Goal: Task Accomplishment & Management: Manage account settings

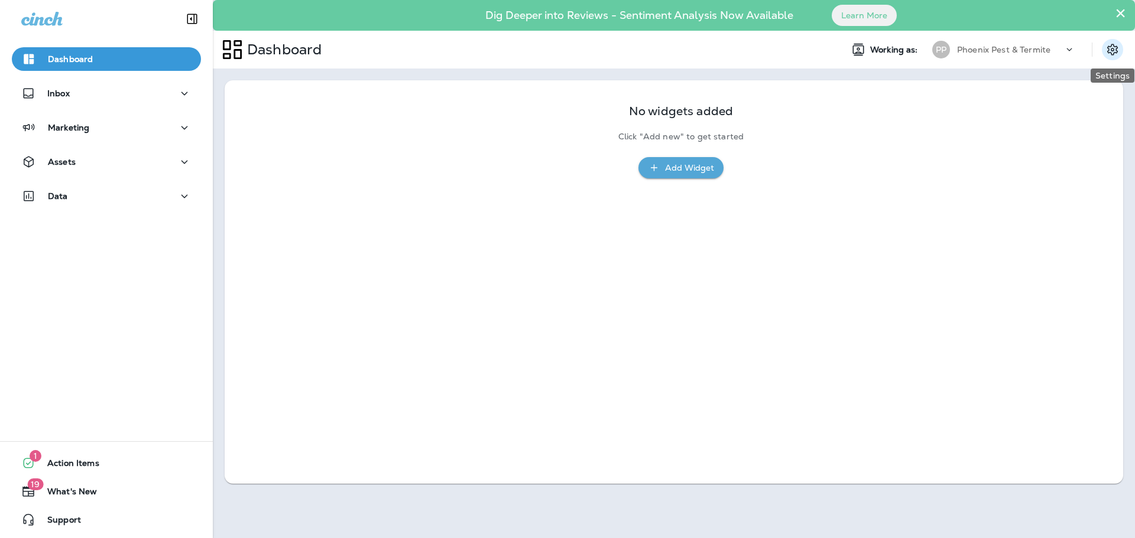
click at [1114, 56] on icon "Settings" at bounding box center [1112, 50] width 14 height 14
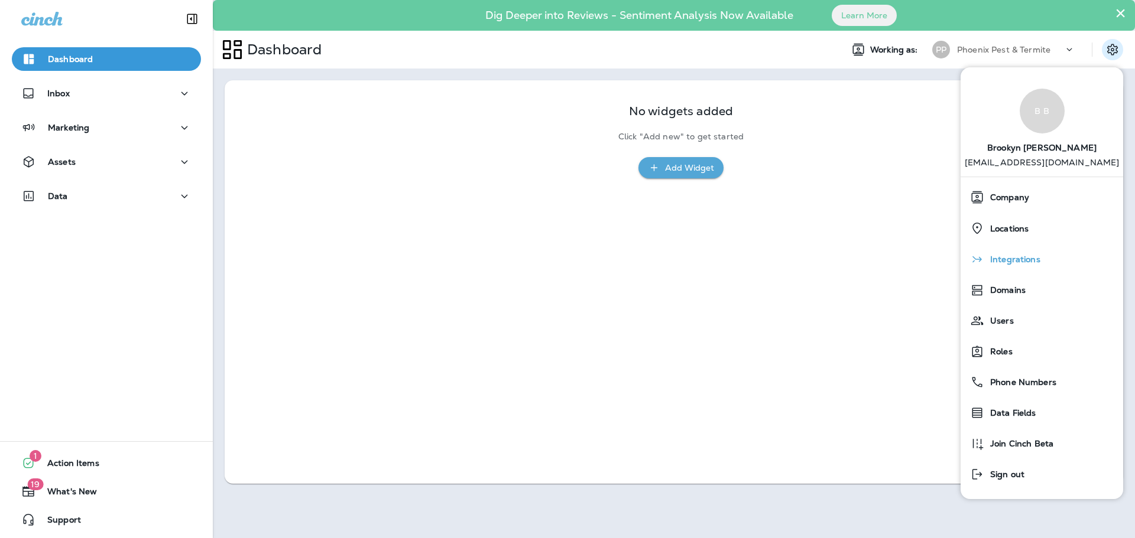
click at [1011, 261] on span "Integrations" at bounding box center [1012, 260] width 56 height 10
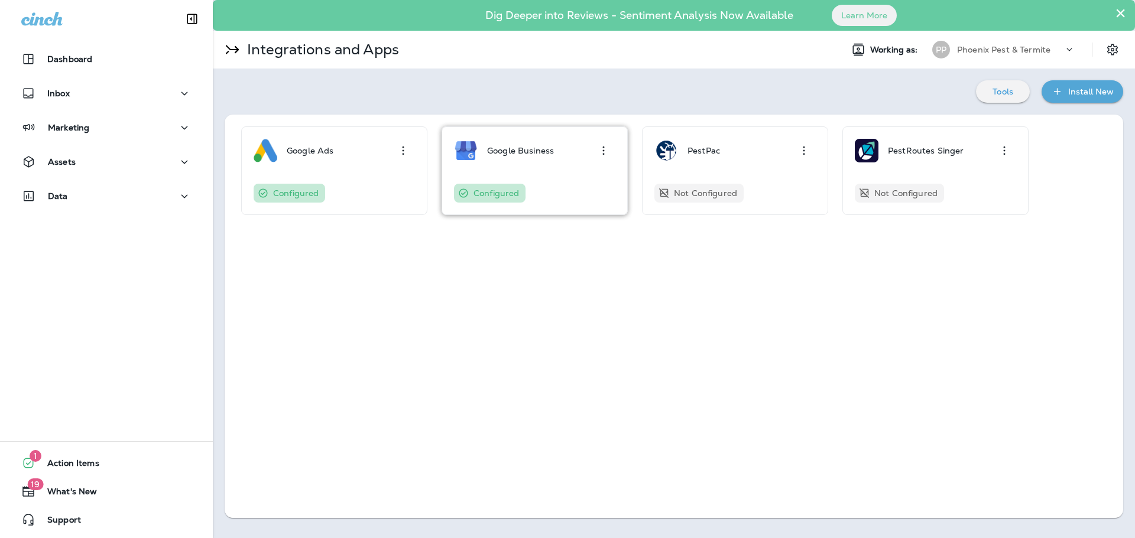
click at [535, 150] on p "Google Business" at bounding box center [520, 150] width 67 height 9
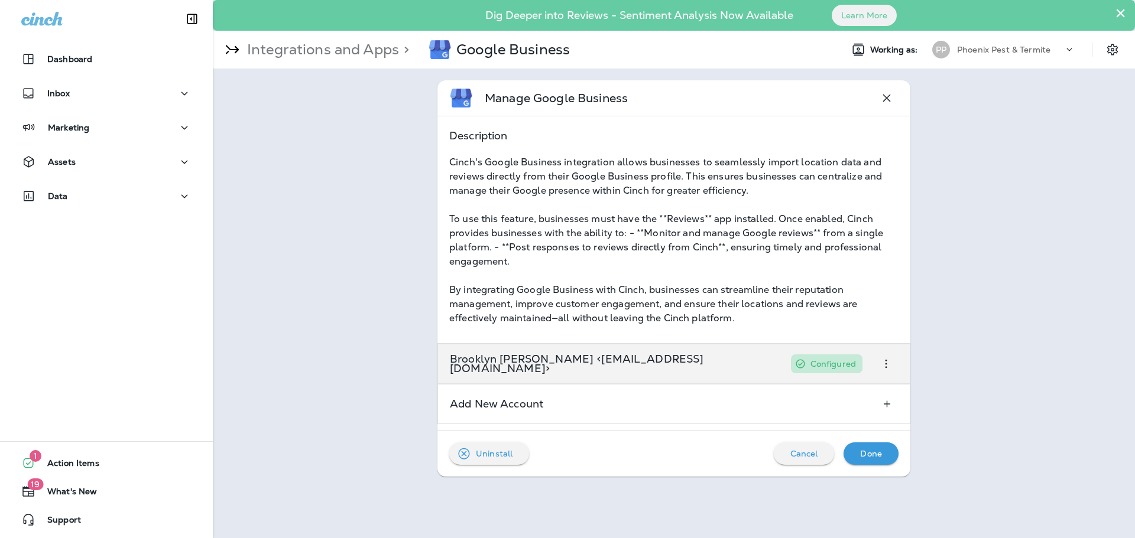
click at [601, 369] on p "Brooklyn [PERSON_NAME] <[EMAIL_ADDRESS][DOMAIN_NAME]>" at bounding box center [614, 364] width 329 height 19
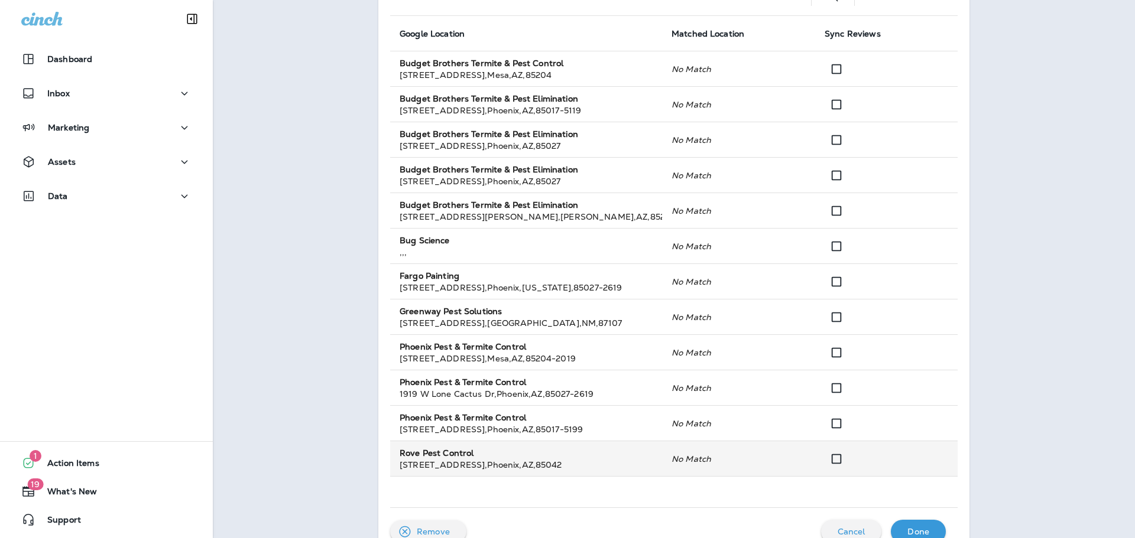
scroll to position [295, 0]
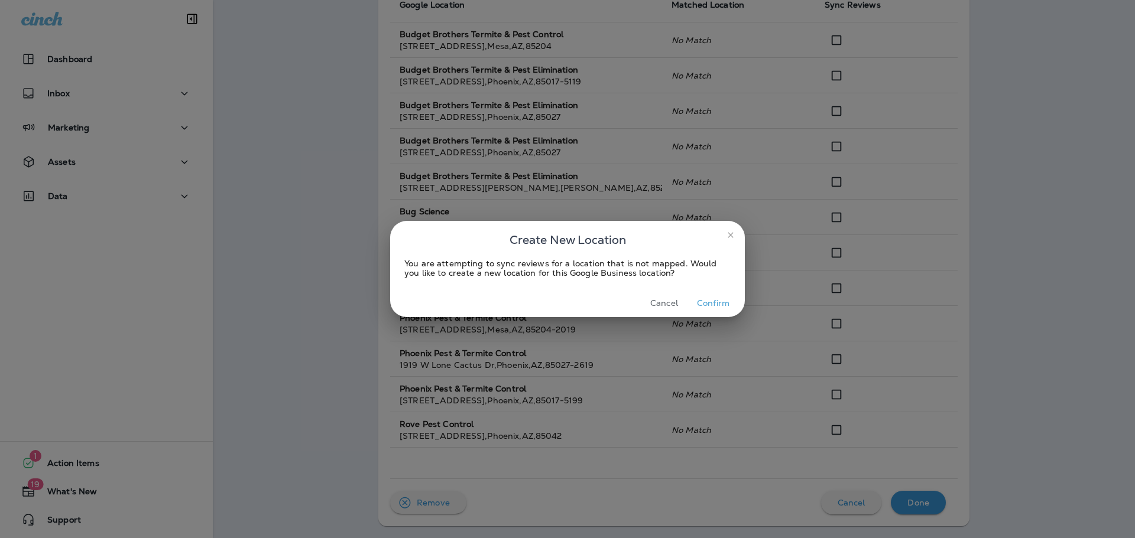
click at [659, 301] on button "Cancel" at bounding box center [664, 303] width 44 height 18
click at [664, 300] on button "Cancel" at bounding box center [664, 303] width 44 height 18
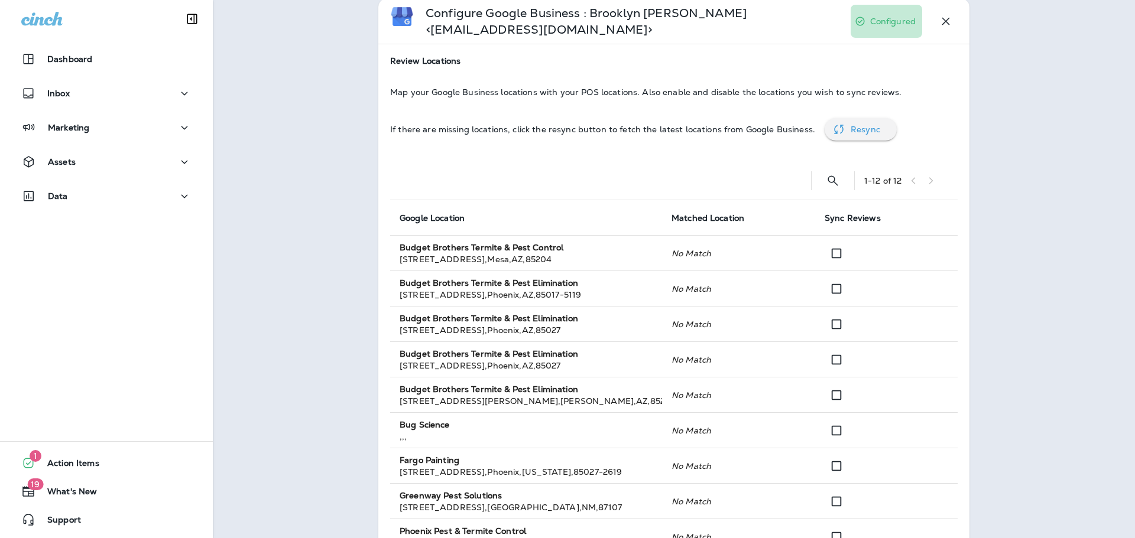
scroll to position [0, 0]
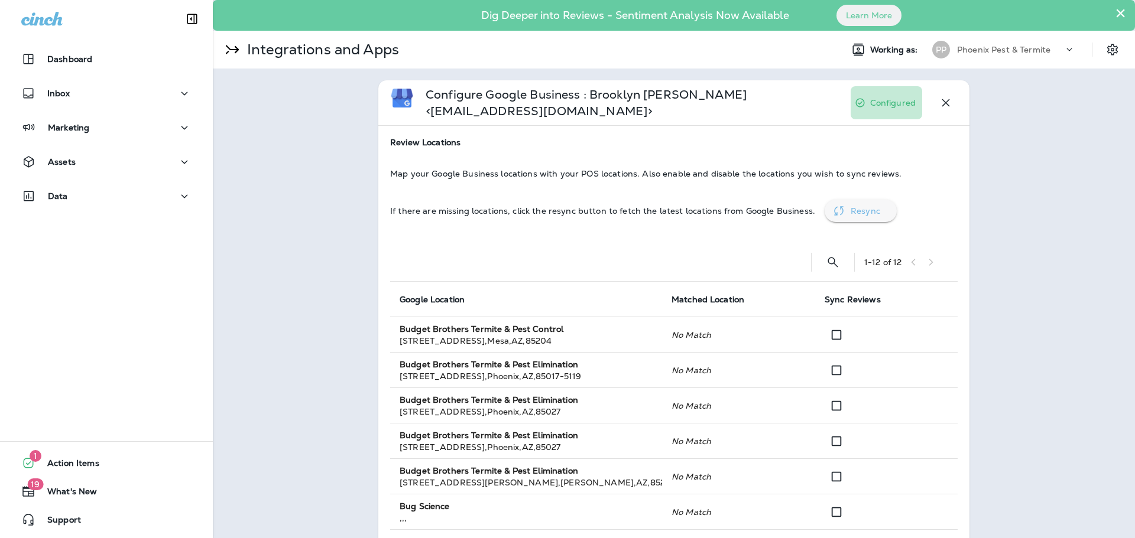
click at [832, 212] on icon "button" at bounding box center [839, 211] width 14 height 14
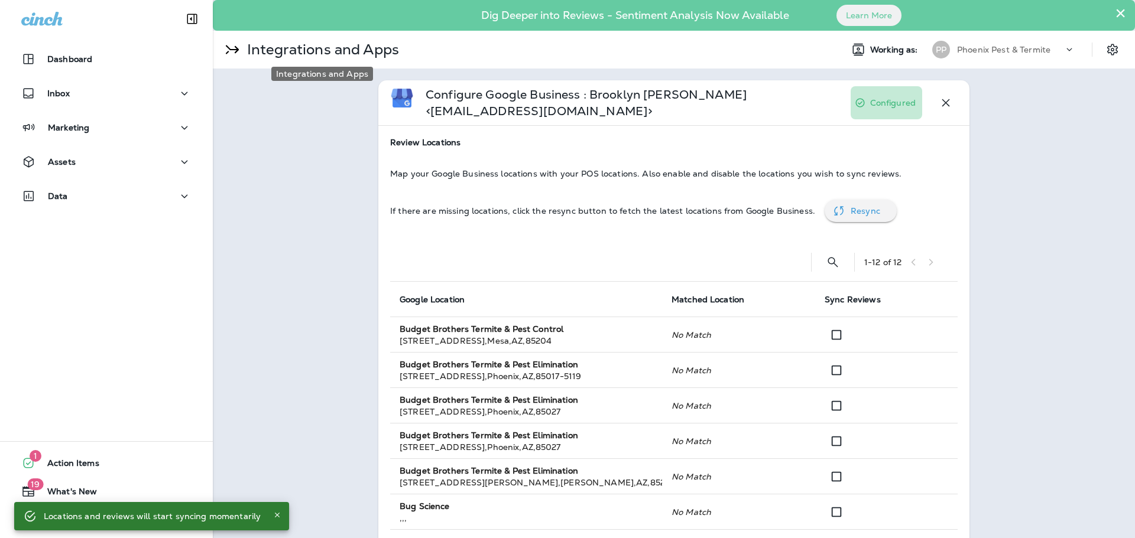
click at [275, 49] on p "Integrations and Apps" at bounding box center [320, 50] width 157 height 18
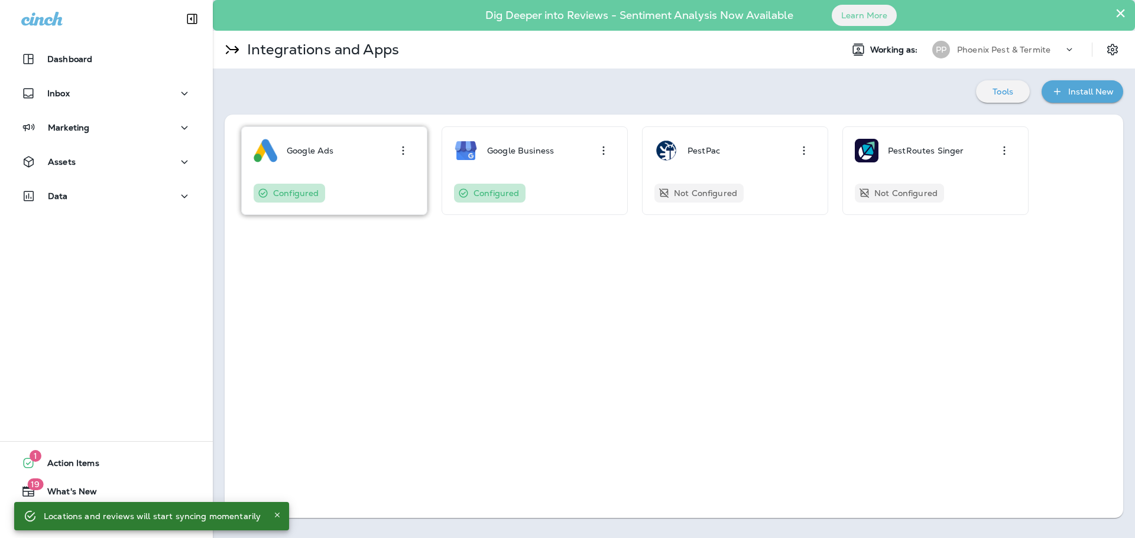
click at [322, 151] on p "Google Ads" at bounding box center [310, 150] width 47 height 9
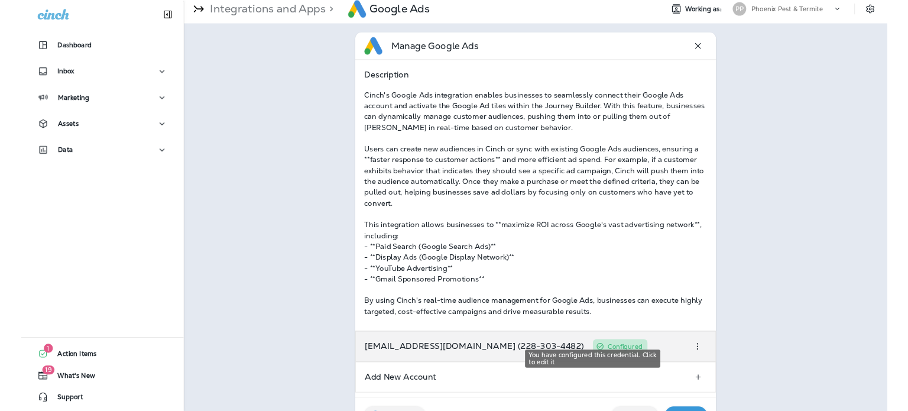
scroll to position [59, 0]
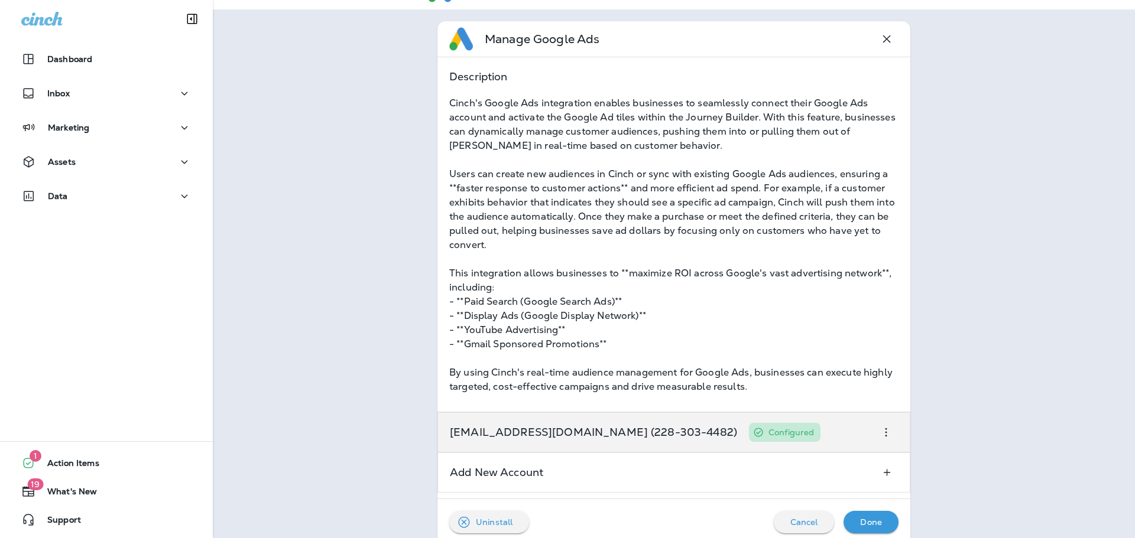
click at [641, 431] on p "[EMAIL_ADDRESS][DOMAIN_NAME] (228-303-4482)" at bounding box center [593, 432] width 287 height 9
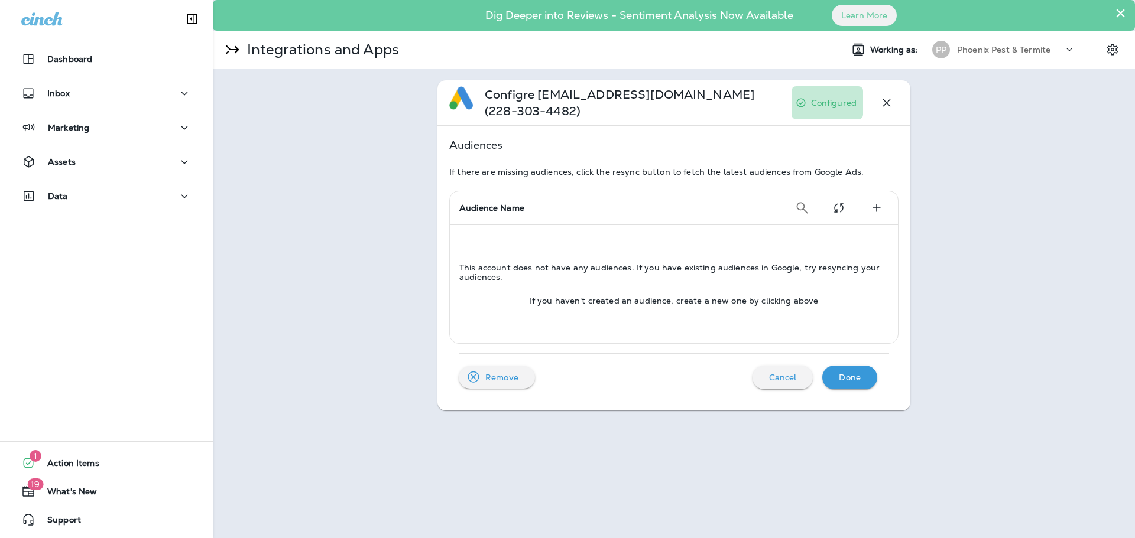
click at [984, 219] on div "Configre [EMAIL_ADDRESS][DOMAIN_NAME] (228-303-4482) Configured Audiences If th…" at bounding box center [674, 246] width 922 height 354
click at [309, 50] on p "Integrations and Apps" at bounding box center [320, 50] width 157 height 18
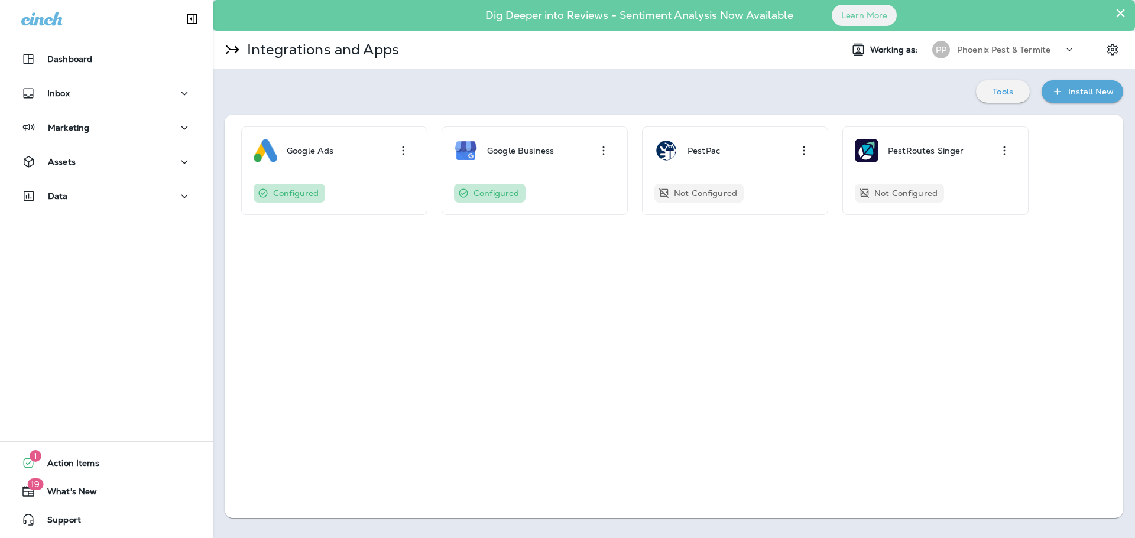
click at [776, 85] on div "Tools Install New" at bounding box center [674, 91] width 898 height 22
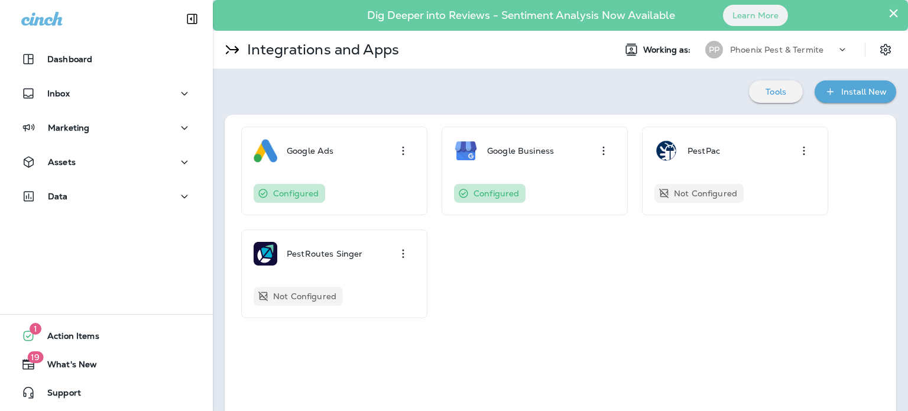
drag, startPoint x: 576, startPoint y: 302, endPoint x: 484, endPoint y: 98, distance: 224.4
click at [484, 98] on div "Tools Install New" at bounding box center [560, 91] width 671 height 22
